Goal: Task Accomplishment & Management: Manage account settings

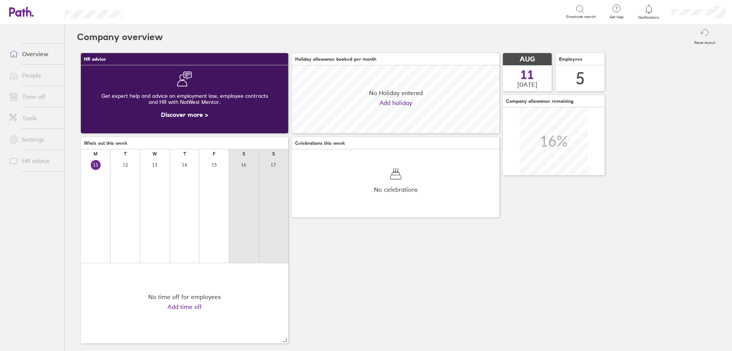
scroll to position [68, 208]
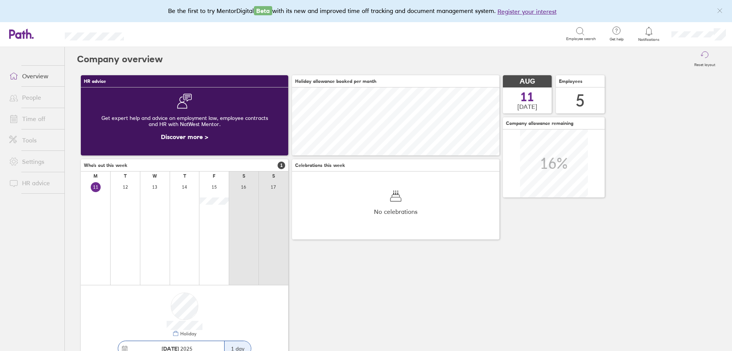
click at [654, 33] on div at bounding box center [649, 31] width 25 height 11
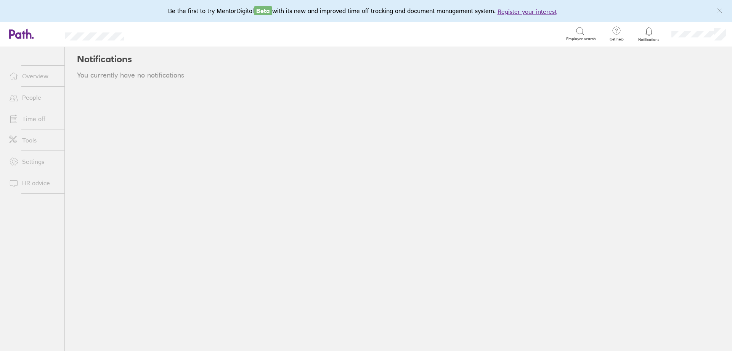
click at [23, 98] on link "People" at bounding box center [33, 97] width 61 height 15
click at [25, 97] on link "People" at bounding box center [33, 97] width 61 height 15
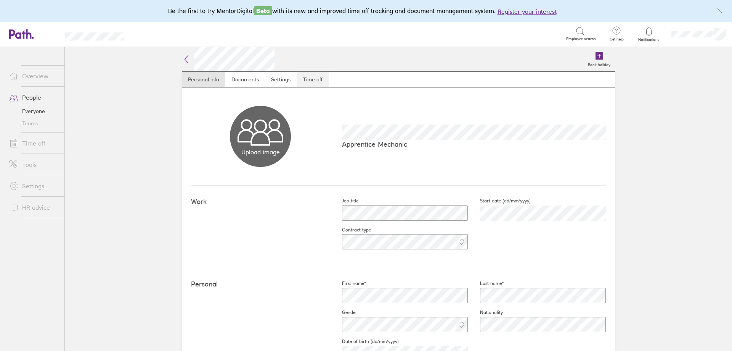
click at [306, 79] on link "Time off" at bounding box center [313, 79] width 32 height 15
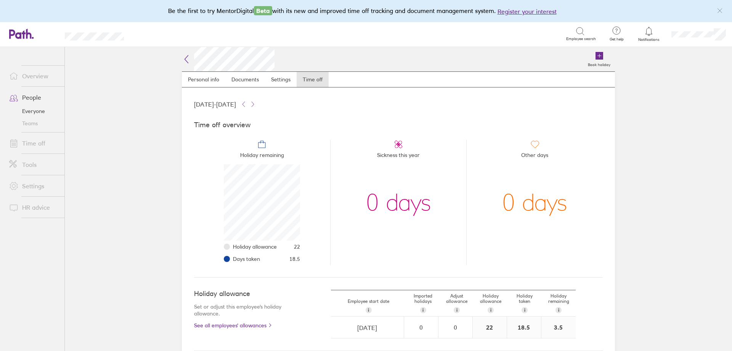
click at [35, 78] on link "Overview" at bounding box center [33, 75] width 61 height 15
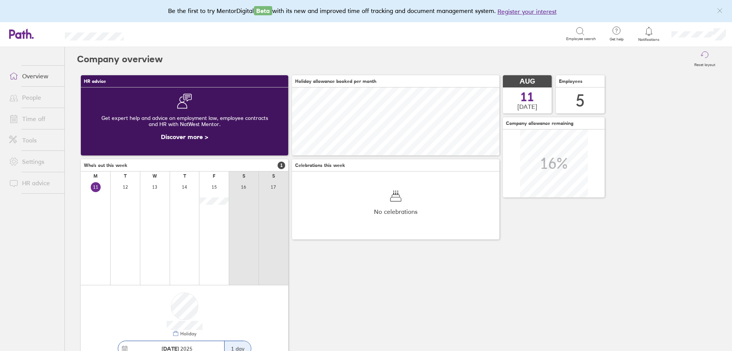
scroll to position [68, 208]
click at [37, 78] on link "Overview" at bounding box center [33, 75] width 61 height 15
click at [220, 126] on div "Get expert help and advice on employment law, employee contracts and HR with Na…" at bounding box center [184, 121] width 195 height 24
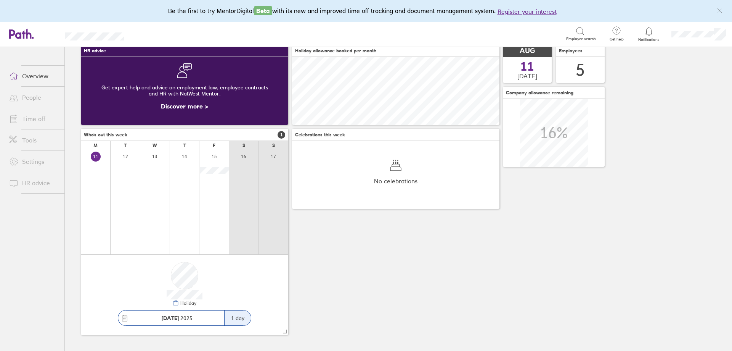
scroll to position [0, 0]
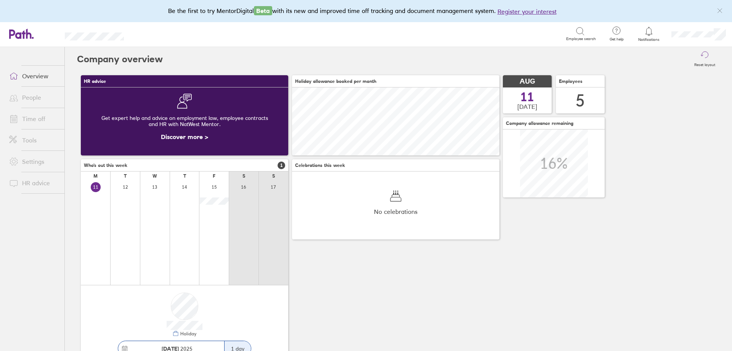
click at [32, 116] on link "Time off" at bounding box center [33, 118] width 61 height 15
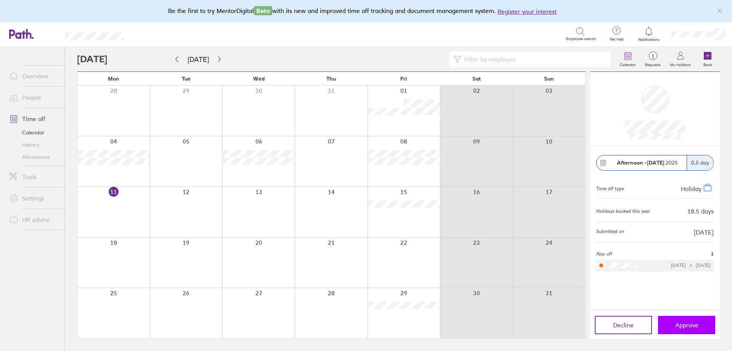
click at [685, 322] on span "Approve" at bounding box center [687, 324] width 23 height 7
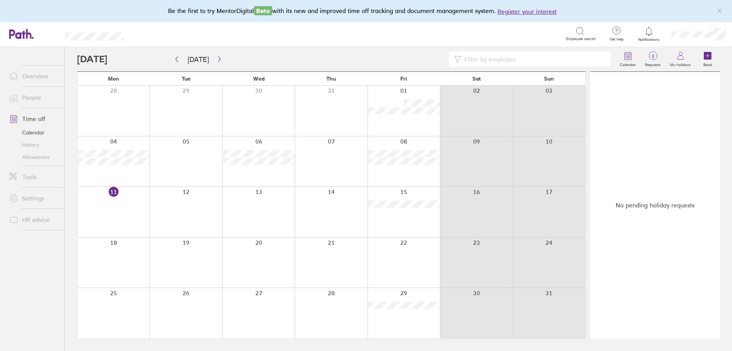
click at [405, 189] on div at bounding box center [404, 212] width 72 height 50
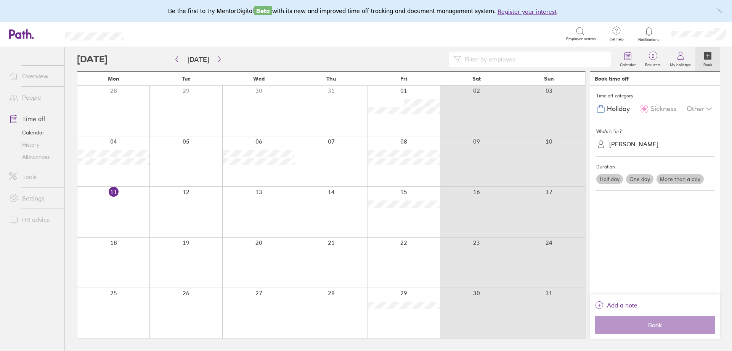
click at [696, 111] on div "Other" at bounding box center [700, 108] width 27 height 14
click at [644, 154] on span "Unpaid leave" at bounding box center [629, 156] width 40 height 8
click at [416, 190] on div at bounding box center [404, 212] width 72 height 50
click at [407, 191] on div at bounding box center [404, 212] width 72 height 50
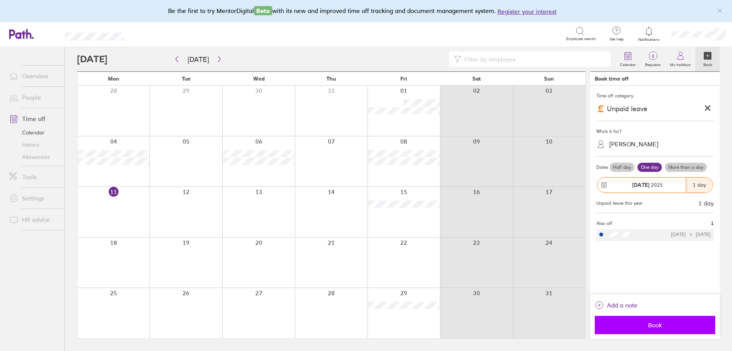
click at [657, 324] on span "Book" at bounding box center [655, 324] width 110 height 7
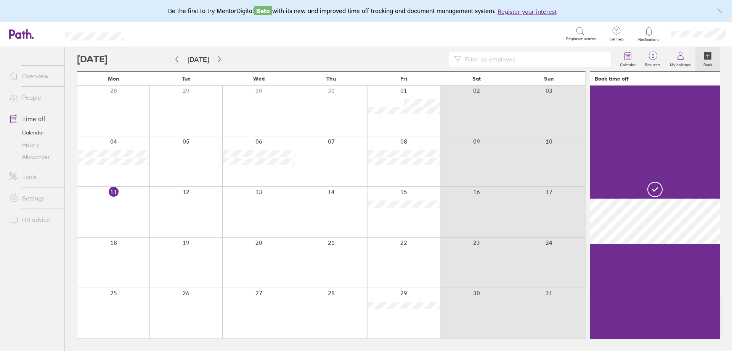
click at [404, 264] on div at bounding box center [404, 262] width 72 height 50
click at [217, 56] on icon "button" at bounding box center [220, 59] width 6 height 6
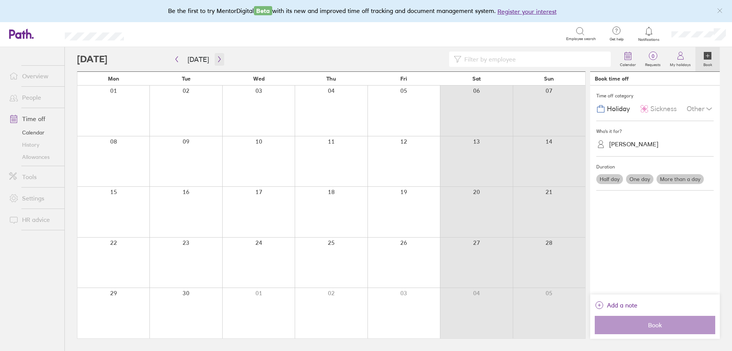
click at [219, 59] on icon "button" at bounding box center [220, 59] width 6 height 6
click at [123, 247] on div at bounding box center [113, 262] width 72 height 50
click at [637, 178] on label "One day" at bounding box center [639, 179] width 27 height 10
click at [0, 0] on input "One day" at bounding box center [0, 0] width 0 height 0
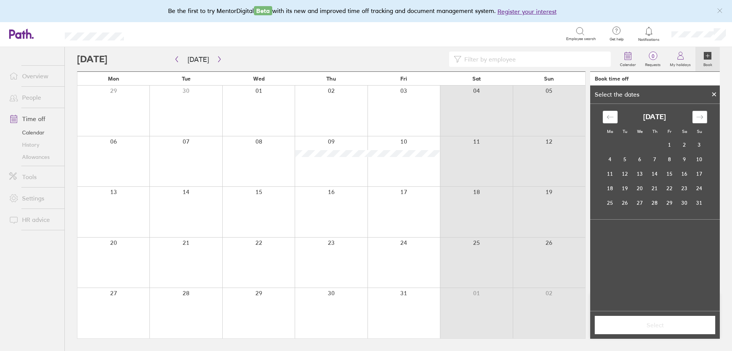
click at [705, 114] on div "Move forward to switch to the next month." at bounding box center [700, 117] width 15 height 13
click at [612, 187] on td "20" at bounding box center [610, 188] width 15 height 14
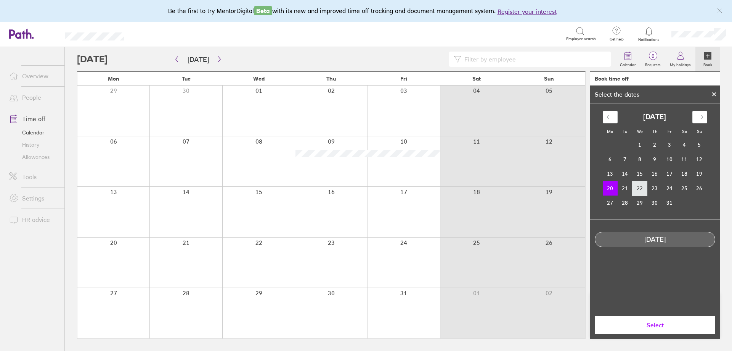
click at [640, 187] on td "22" at bounding box center [640, 188] width 15 height 14
click at [612, 188] on td "20" at bounding box center [610, 188] width 15 height 14
click at [662, 326] on span "Select" at bounding box center [655, 324] width 110 height 7
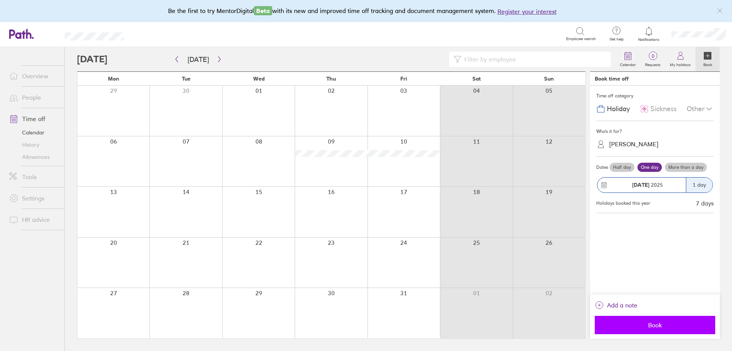
click at [655, 323] on span "Book" at bounding box center [655, 324] width 110 height 7
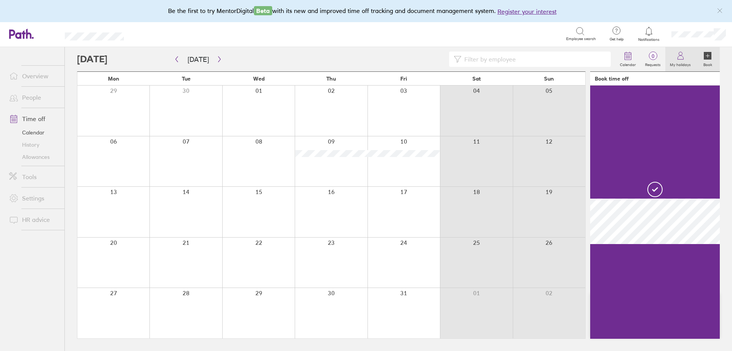
click at [676, 57] on icon at bounding box center [680, 55] width 9 height 9
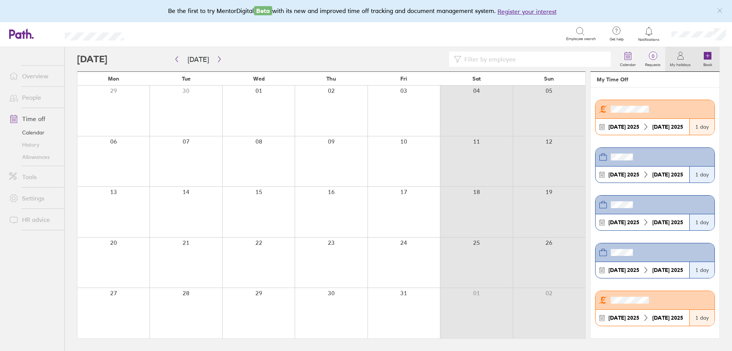
click at [705, 54] on icon at bounding box center [708, 56] width 8 height 8
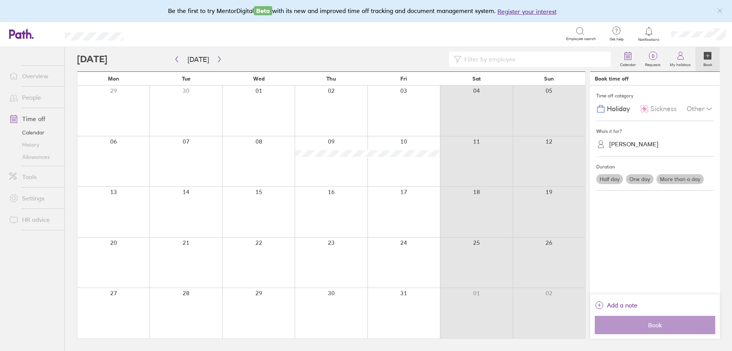
click at [643, 179] on label "One day" at bounding box center [639, 179] width 27 height 10
click at [0, 0] on input "One day" at bounding box center [0, 0] width 0 height 0
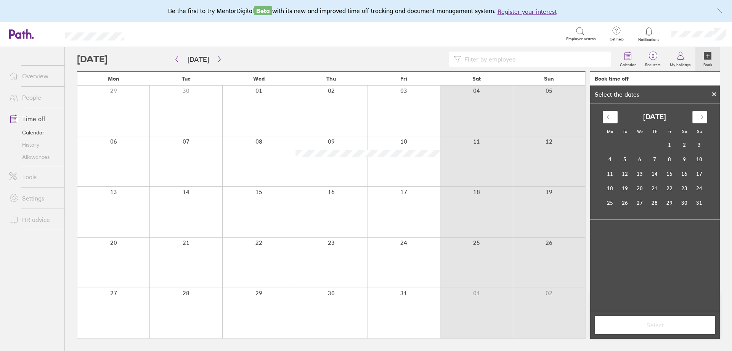
click at [699, 114] on icon "Move forward to switch to the next month." at bounding box center [700, 116] width 7 height 7
click at [638, 187] on td "22" at bounding box center [640, 188] width 15 height 14
click at [658, 327] on span "Select" at bounding box center [655, 324] width 110 height 7
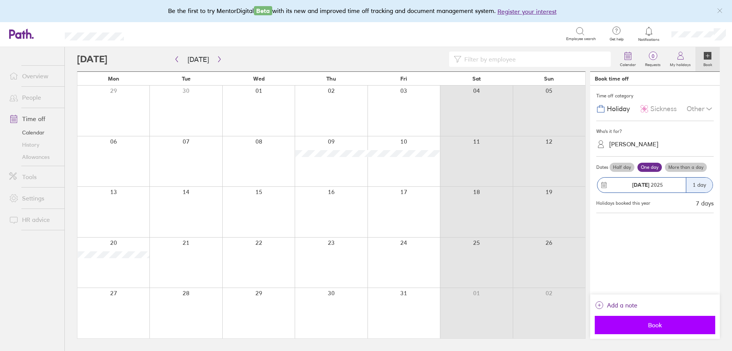
click at [660, 321] on span "Book" at bounding box center [655, 324] width 110 height 7
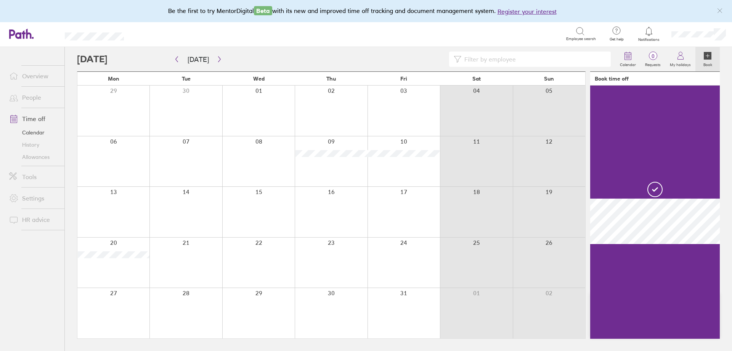
click at [707, 56] on icon at bounding box center [708, 56] width 3 height 0
click at [709, 55] on icon at bounding box center [708, 56] width 8 height 8
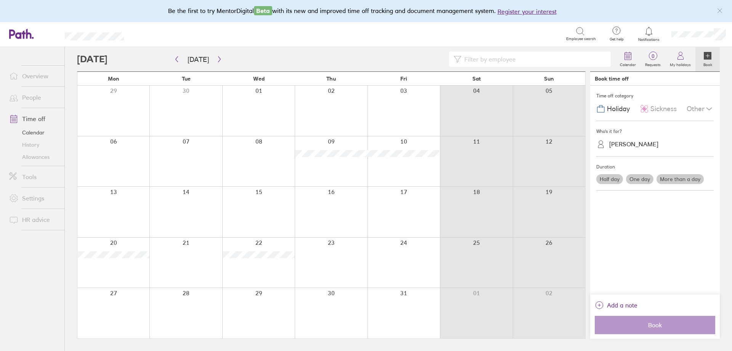
click at [637, 178] on label "One day" at bounding box center [639, 179] width 27 height 10
click at [0, 0] on input "One day" at bounding box center [0, 0] width 0 height 0
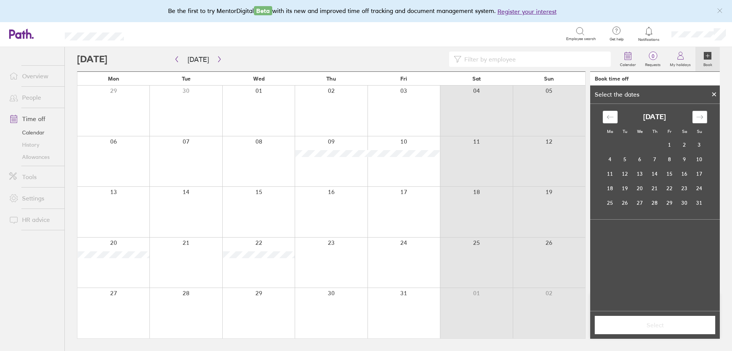
click at [702, 118] on icon "Move forward to switch to the next month." at bounding box center [700, 117] width 6 height 4
click at [674, 188] on td "24" at bounding box center [670, 188] width 15 height 14
click at [653, 325] on span "Select" at bounding box center [655, 324] width 110 height 7
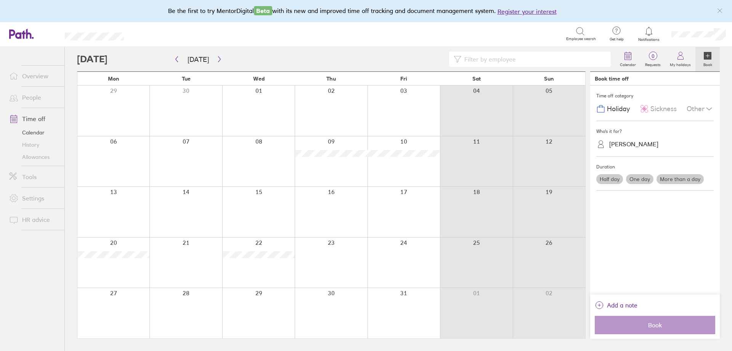
click at [707, 56] on icon at bounding box center [708, 56] width 3 height 0
click at [641, 180] on label "One day" at bounding box center [639, 179] width 27 height 10
click at [0, 0] on input "One day" at bounding box center [0, 0] width 0 height 0
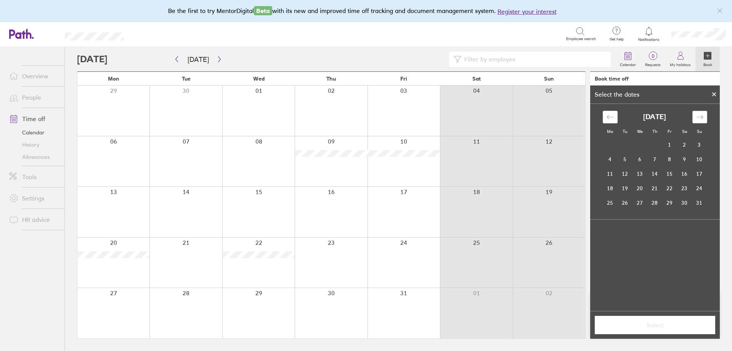
click at [705, 117] on div "Move forward to switch to the next month." at bounding box center [700, 117] width 15 height 13
click at [705, 117] on div "Mo Tu We Th Fr Sa Su September 2025 1 2 3 4 5 6 7 8 9 10 11 12 13 14 15 16 17 1…" at bounding box center [656, 181] width 130 height 155
click at [654, 326] on span "Select" at bounding box center [655, 324] width 110 height 7
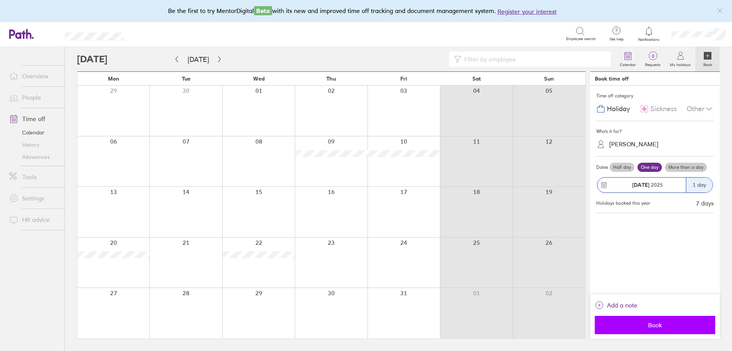
click at [652, 324] on span "Book" at bounding box center [655, 324] width 110 height 7
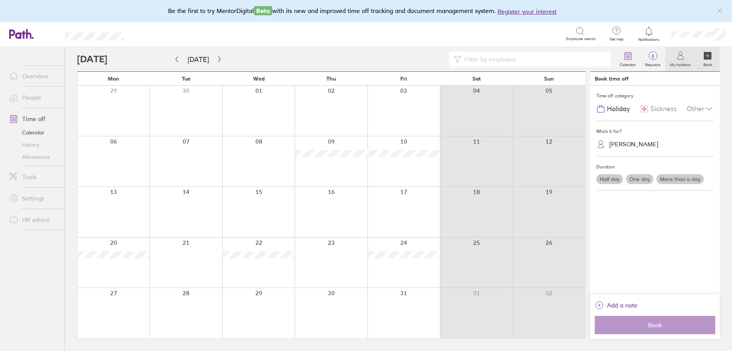
click at [685, 58] on icon at bounding box center [680, 55] width 9 height 9
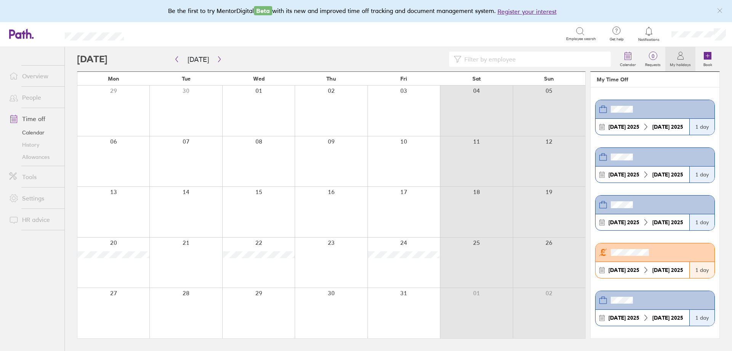
click at [35, 159] on link "Allowances" at bounding box center [33, 157] width 61 height 12
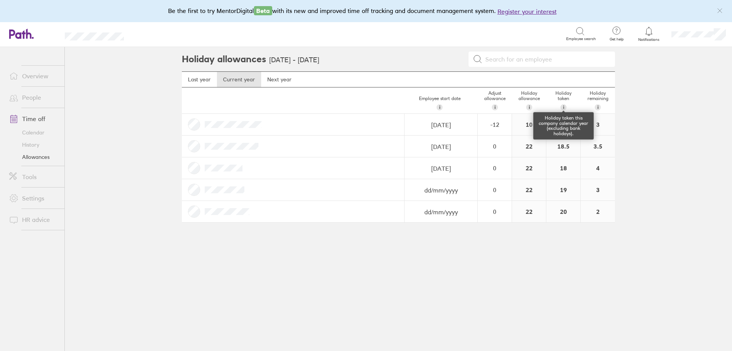
click at [565, 106] on div "i" at bounding box center [564, 107] width 6 height 6
click at [600, 106] on div "i" at bounding box center [598, 107] width 6 height 6
